Goal: Task Accomplishment & Management: Complete application form

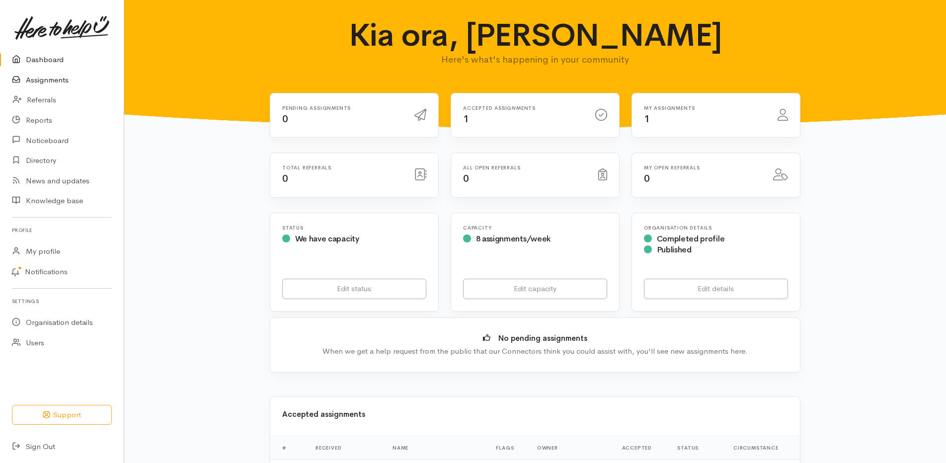
click at [69, 80] on link "Assignments" at bounding box center [62, 80] width 124 height 20
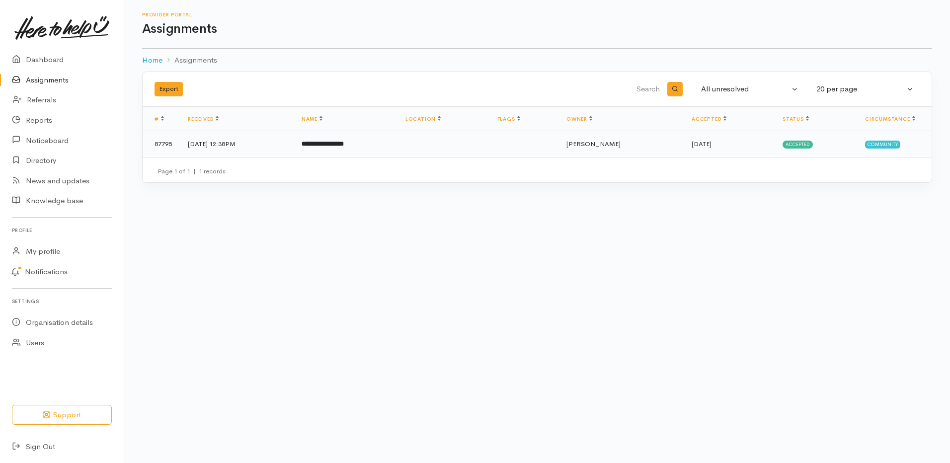
click at [264, 146] on td "19 Aug 2025, 12:38PM" at bounding box center [237, 144] width 114 height 26
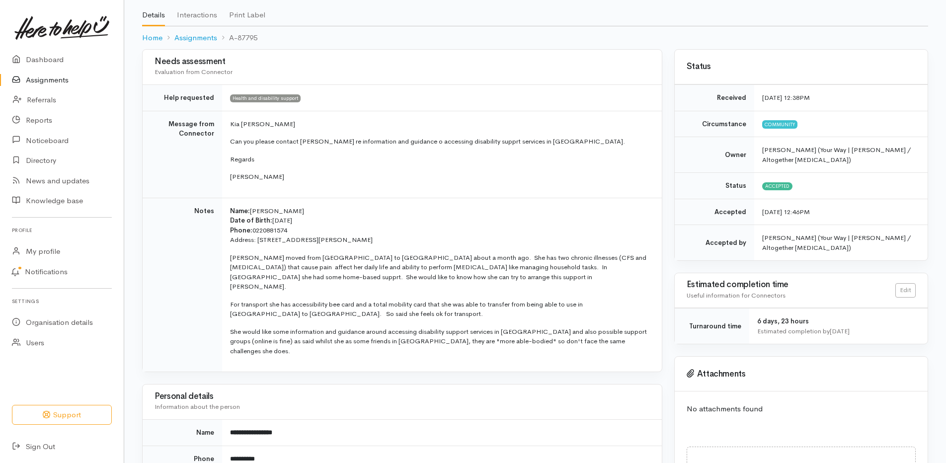
scroll to position [99, 0]
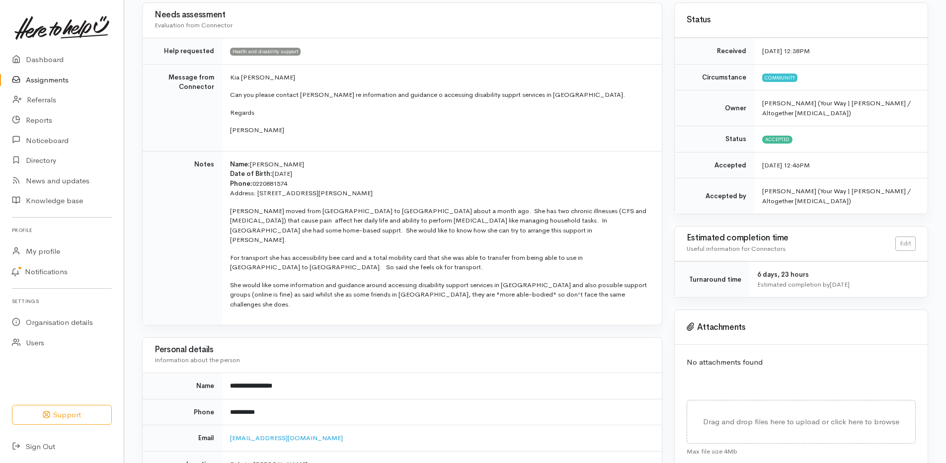
click at [298, 210] on p "Elaina moved from Rotorua to Hamilton about a month ago. She has two chronic il…" at bounding box center [440, 225] width 420 height 39
copy p "Rotorua"
click at [259, 236] on td "Name: Elaina Hargreaves Date of Birth: 23/7/1991 Phone: 0220881574 Address: 155…" at bounding box center [442, 238] width 440 height 174
click at [338, 258] on p "For transport she has accessibility bee card and a total mobility card that she…" at bounding box center [440, 262] width 420 height 19
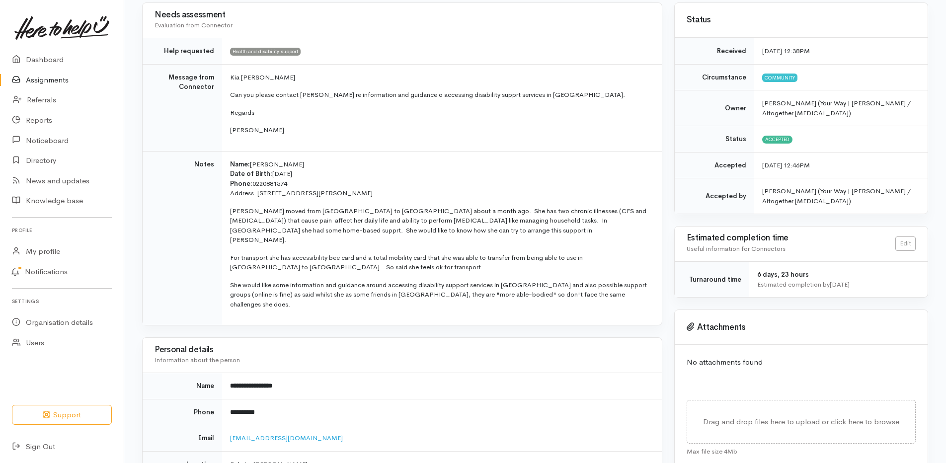
click at [363, 257] on p "For transport she has accessibility bee card and a total mobility card that she…" at bounding box center [440, 262] width 420 height 19
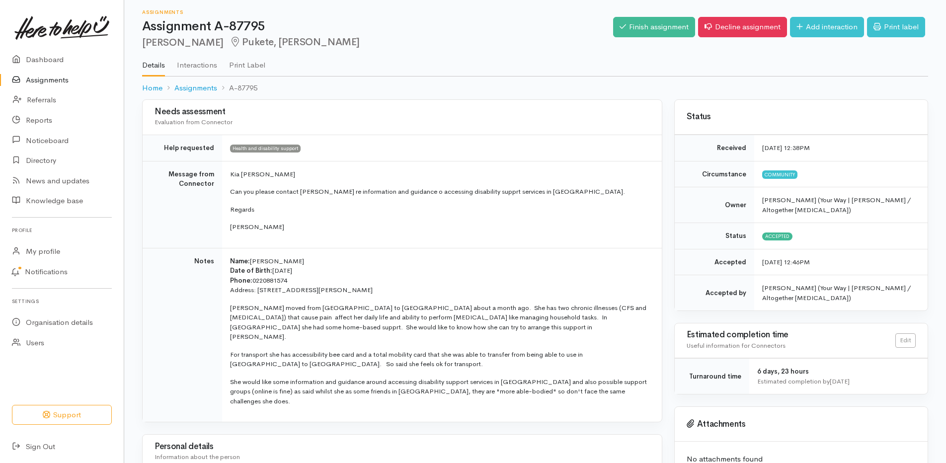
scroll to position [0, 0]
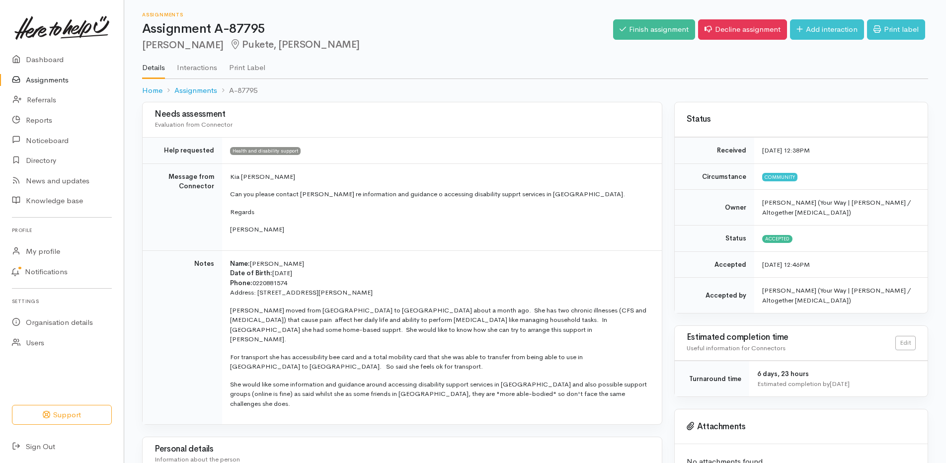
click at [264, 262] on span "[PERSON_NAME]" at bounding box center [277, 263] width 54 height 8
copy span "Elaina"
click at [332, 274] on p "Name: Elaina Hargreaves Date of Birth: 23/7/1991 Phone: 0220881574" at bounding box center [440, 273] width 420 height 29
click at [285, 280] on span "0220881574" at bounding box center [269, 283] width 35 height 8
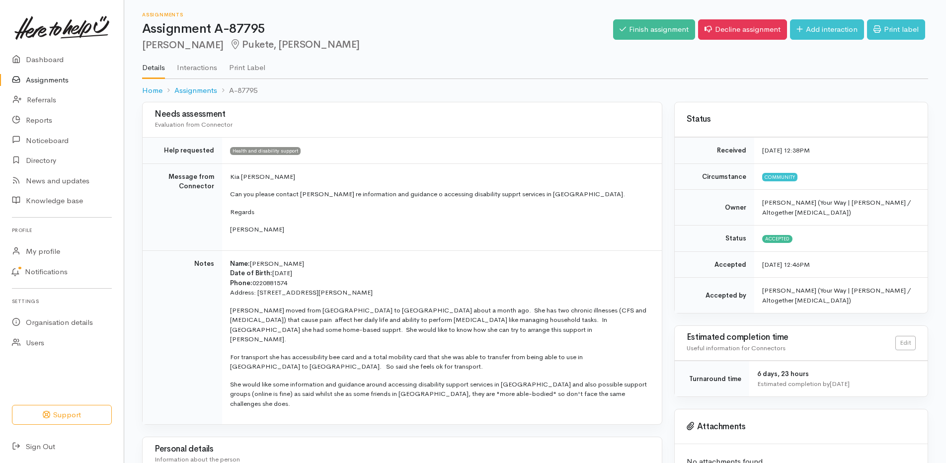
click at [284, 279] on span "0220881574" at bounding box center [269, 283] width 35 height 8
drag, startPoint x: 284, startPoint y: 279, endPoint x: 317, endPoint y: 282, distance: 33.4
click at [317, 282] on p "Name: Elaina Hargreaves Date of Birth: 23/7/1991 Phone: 0220881574" at bounding box center [440, 273] width 420 height 29
click at [817, 29] on link "Add interaction" at bounding box center [827, 29] width 74 height 20
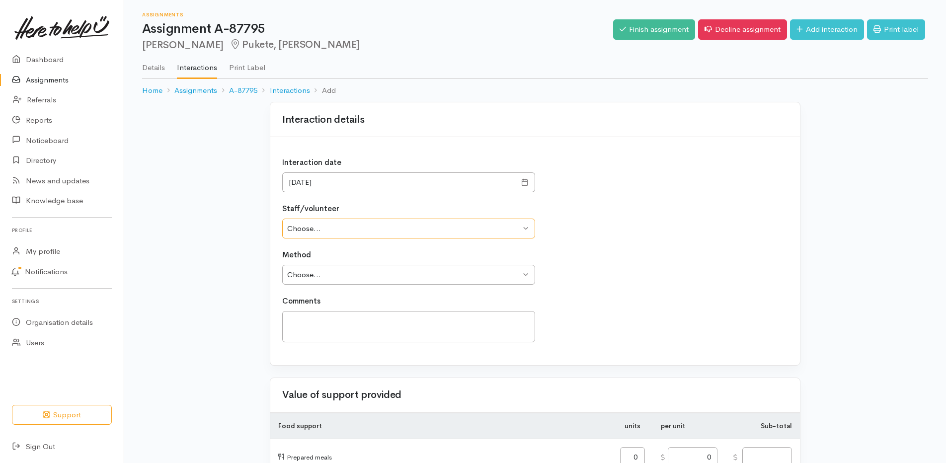
click at [353, 234] on select "Choose... [PERSON_NAME] [PERSON_NAME] [PERSON_NAME]" at bounding box center [408, 229] width 253 height 20
select select "1892"
click at [282, 219] on select "Choose... Dani Edwards Nicole Straube Andrew Walker" at bounding box center [408, 229] width 253 height 20
click at [349, 281] on select "Choose... Phone Visit Other" at bounding box center [408, 275] width 253 height 20
select select "1"
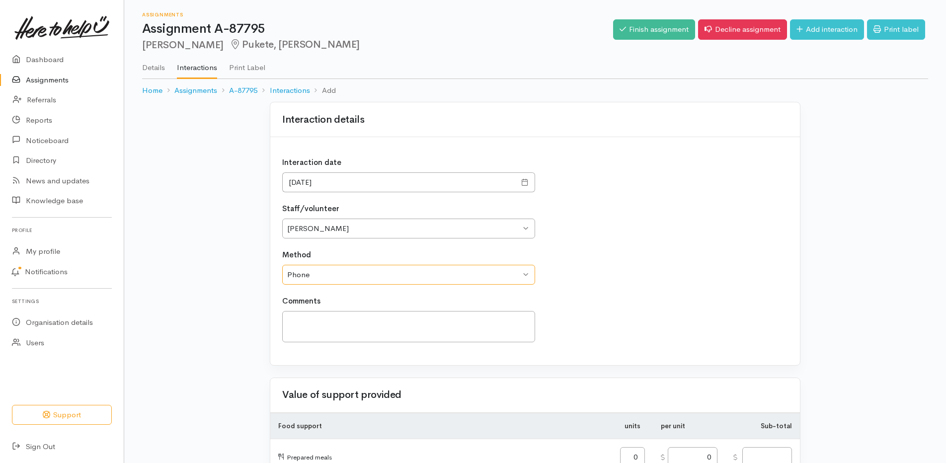
click at [282, 265] on select "Choose... Phone Visit Other" at bounding box center [408, 275] width 253 height 20
click at [364, 323] on textarea at bounding box center [408, 326] width 253 height 31
type textarea "Initial phone call, provided information, will follow up with an email."
click at [338, 270] on select "Choose... Phone Visit Other" at bounding box center [408, 275] width 253 height 20
click at [345, 266] on select "Choose... Phone Visit Other" at bounding box center [408, 275] width 253 height 20
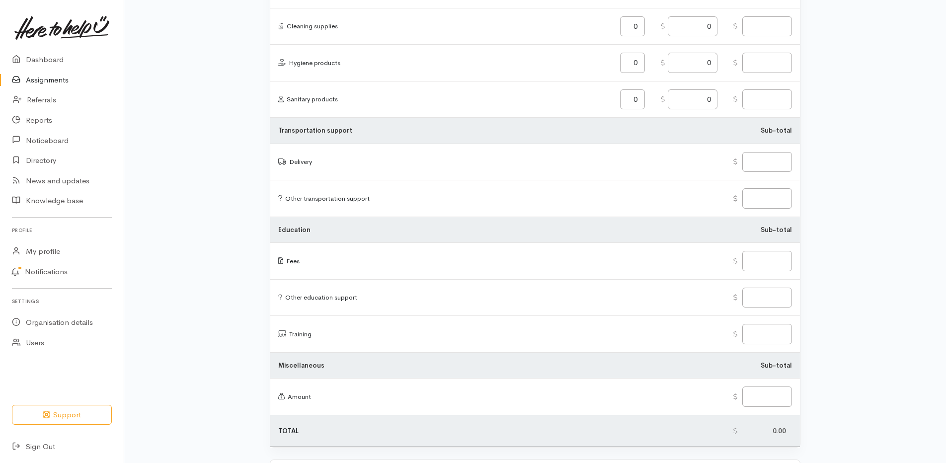
scroll to position [1136, 0]
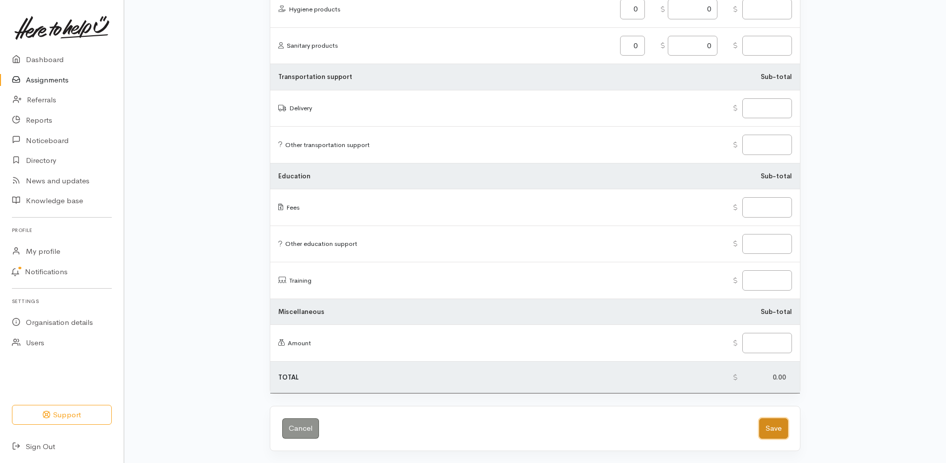
click at [781, 429] on button "Save" at bounding box center [773, 428] width 29 height 20
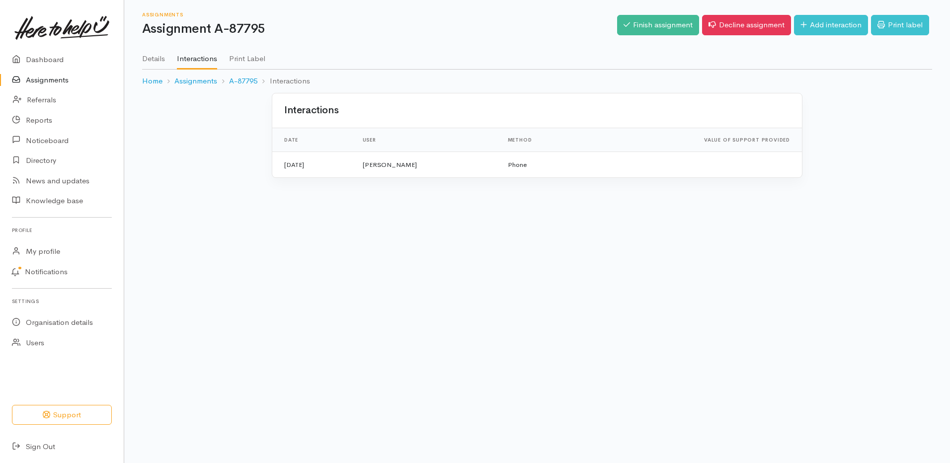
click at [152, 60] on link "Details" at bounding box center [153, 55] width 23 height 28
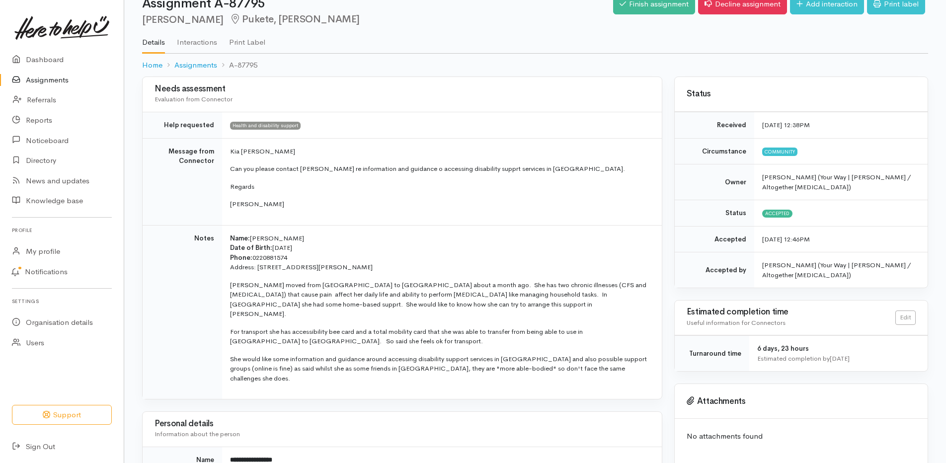
scroll to position [50, 0]
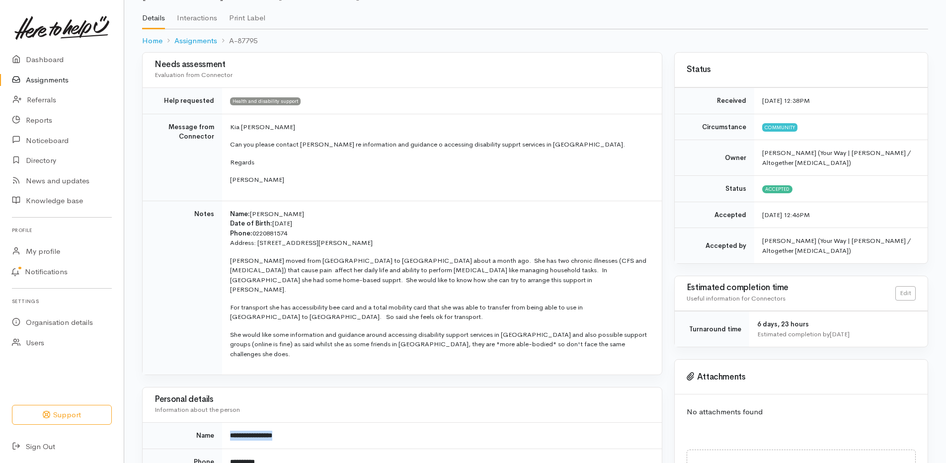
drag, startPoint x: 294, startPoint y: 419, endPoint x: 228, endPoint y: 418, distance: 65.6
click at [228, 423] on td "**********" at bounding box center [442, 436] width 440 height 26
copy b "**********"
click at [279, 232] on span "0220881574" at bounding box center [269, 233] width 35 height 8
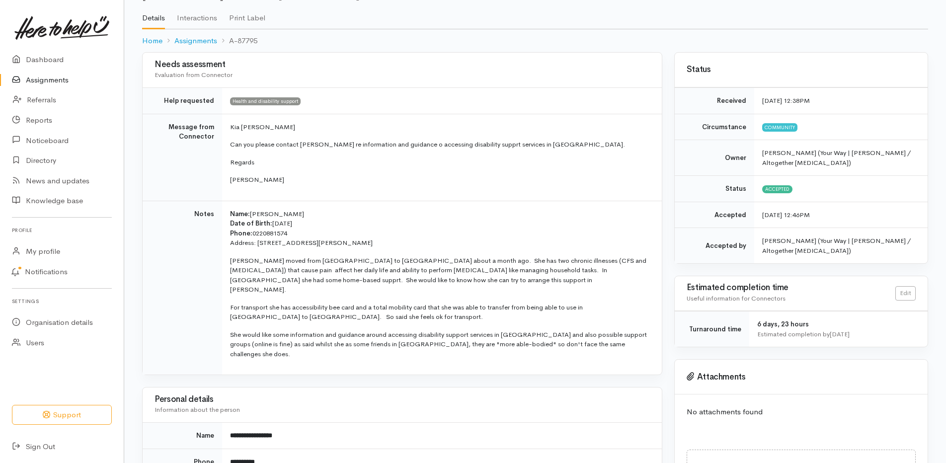
copy span "0220881574"
click at [327, 208] on td "Name: [PERSON_NAME] Date of Birth: [DEMOGRAPHIC_DATA] Phone: 0220881574 Address…" at bounding box center [442, 288] width 440 height 174
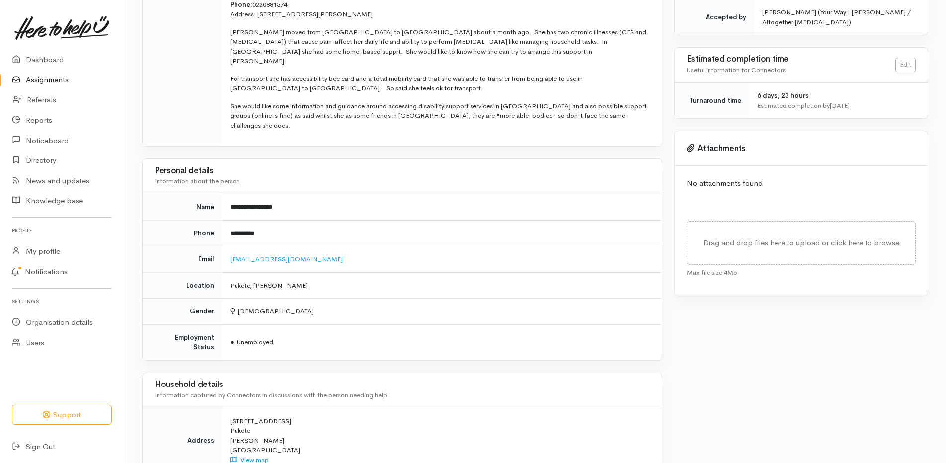
scroll to position [348, 0]
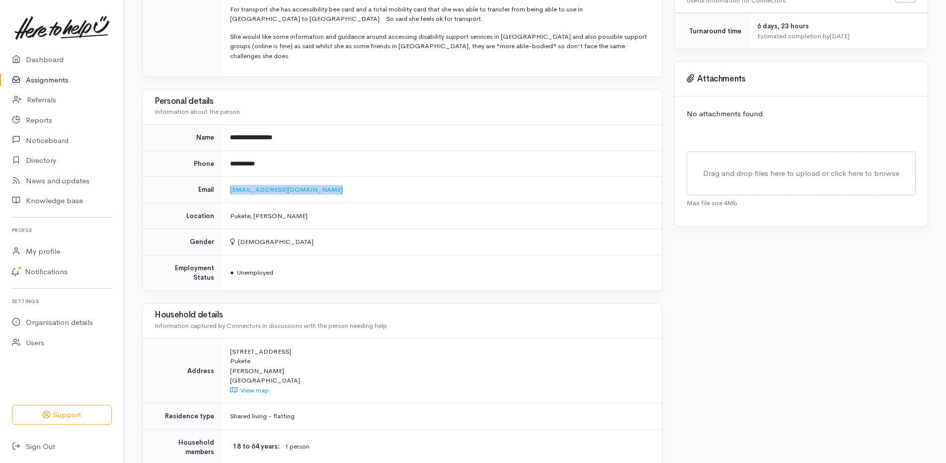
drag, startPoint x: 343, startPoint y: 172, endPoint x: 227, endPoint y: 177, distance: 115.8
click at [227, 177] on td "[EMAIL_ADDRESS][DOMAIN_NAME]" at bounding box center [442, 190] width 440 height 26
copy link "[EMAIL_ADDRESS][DOMAIN_NAME]"
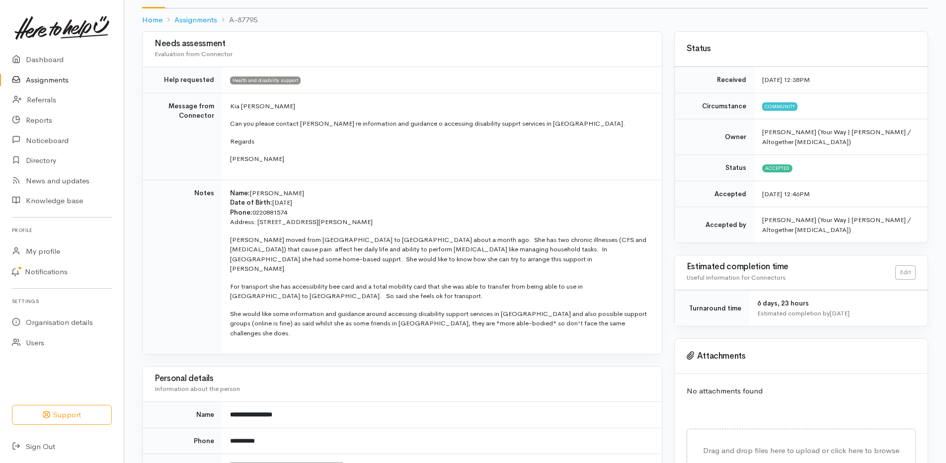
scroll to position [53, 0]
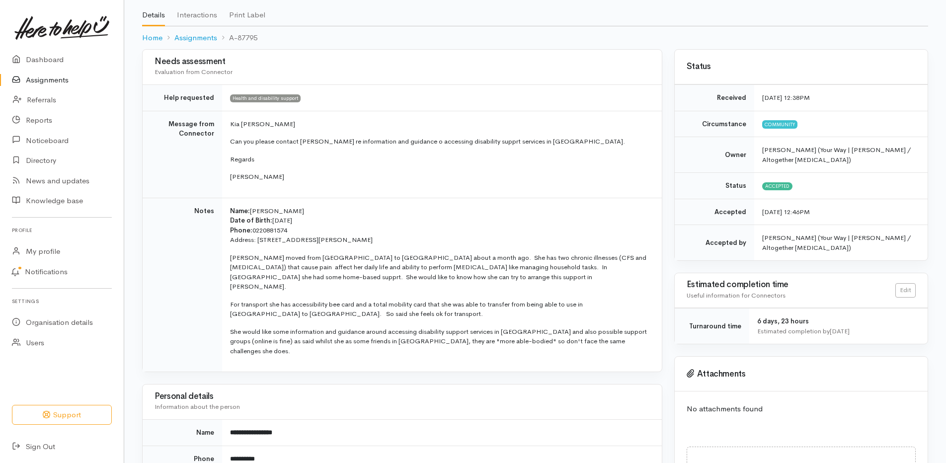
click at [314, 299] on p "For transport she has accessibility bee card and a total mobility card that she…" at bounding box center [440, 308] width 420 height 19
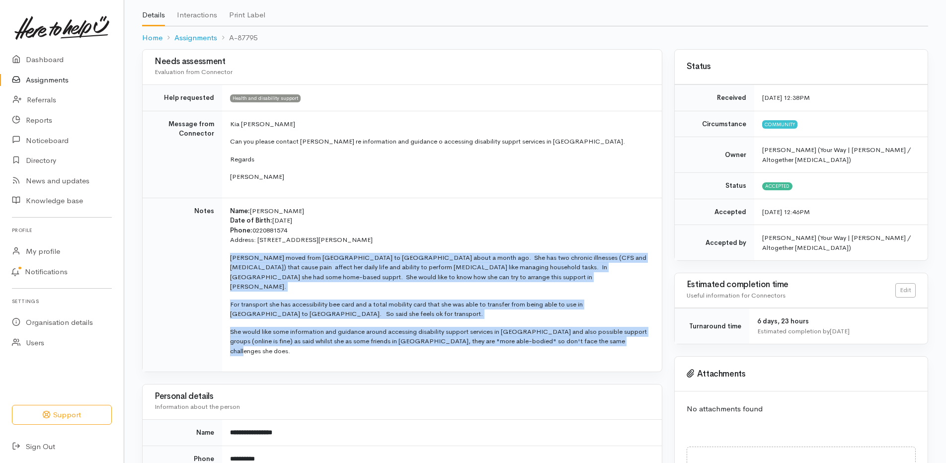
drag, startPoint x: 625, startPoint y: 336, endPoint x: 222, endPoint y: 254, distance: 411.6
click at [222, 254] on td "Name: [PERSON_NAME] Date of Birth: [DEMOGRAPHIC_DATA] Phone: 0220881574 Address…" at bounding box center [442, 285] width 440 height 174
copy td "[PERSON_NAME] moved from [GEOGRAPHIC_DATA] to [GEOGRAPHIC_DATA] about a month a…"
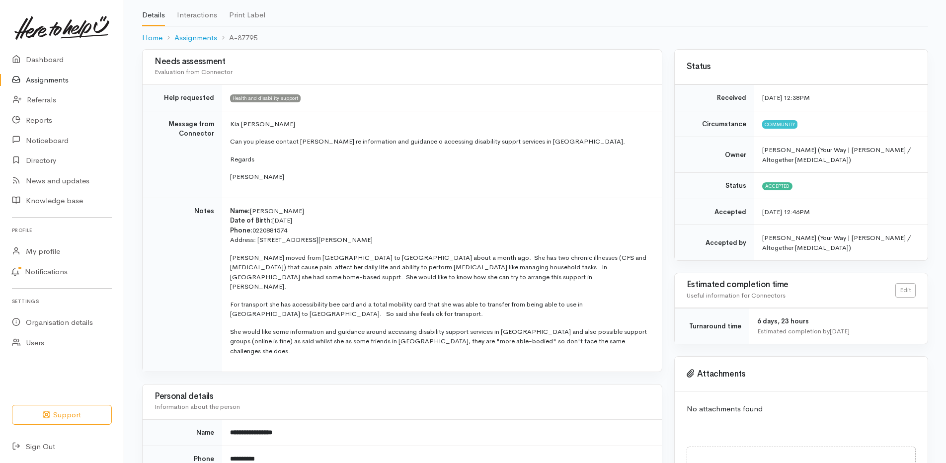
click at [297, 392] on h3 "Personal details" at bounding box center [401, 396] width 495 height 9
